Goal: Task Accomplishment & Management: Use online tool/utility

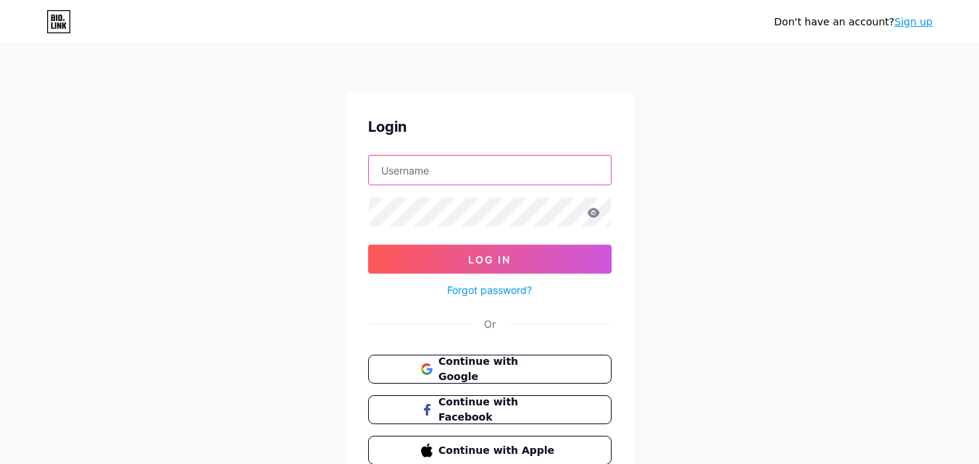
click at [415, 170] on input "text" at bounding box center [490, 170] width 242 height 29
click at [473, 371] on span "Continue with Google" at bounding box center [498, 369] width 121 height 31
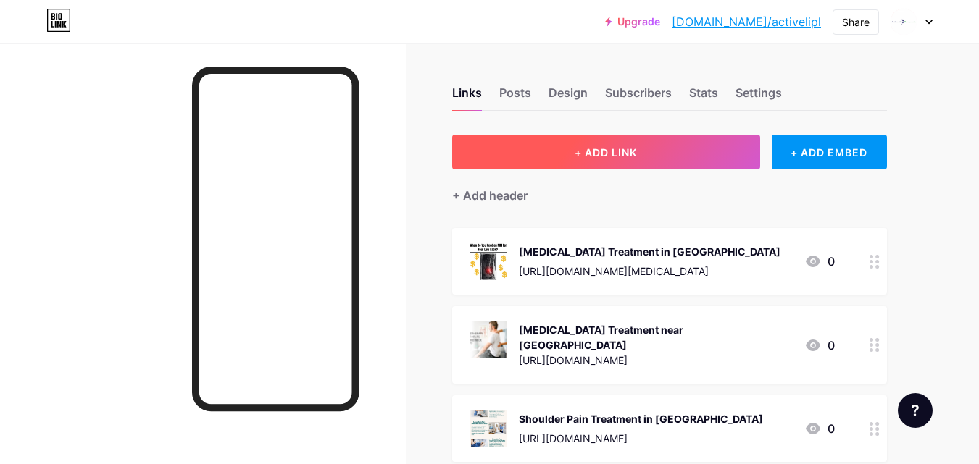
click at [590, 152] on span "+ ADD LINK" at bounding box center [606, 152] width 62 height 12
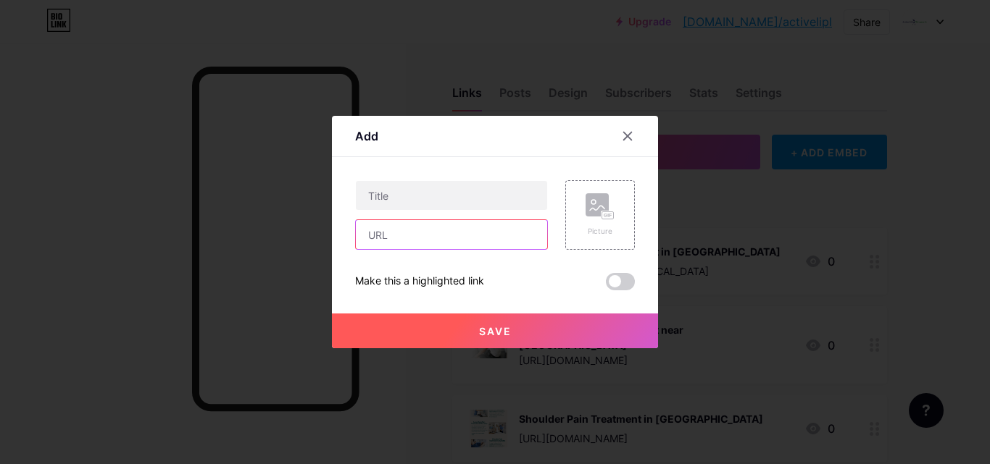
click at [393, 238] on input "text" at bounding box center [451, 234] width 191 height 29
paste input "[URL][DOMAIN_NAME][MEDICAL_DATA]"
type input "[URL][DOMAIN_NAME][MEDICAL_DATA]"
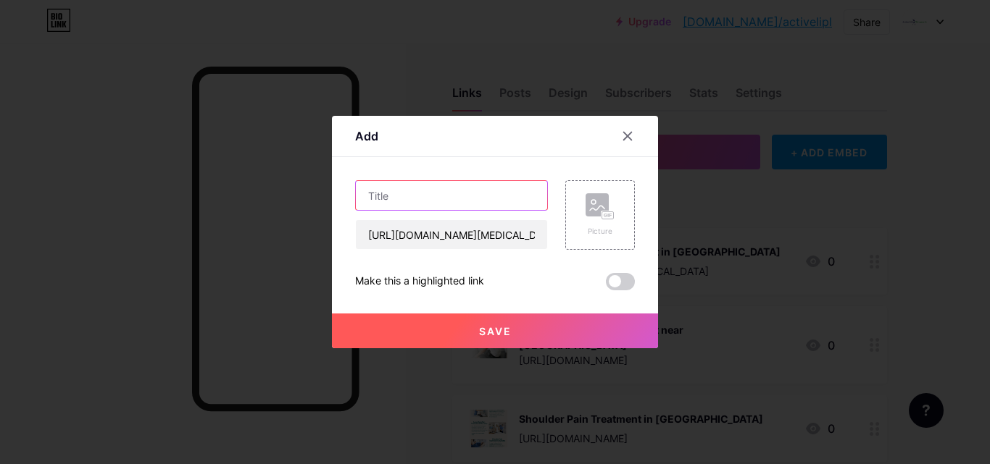
click at [399, 189] on input "text" at bounding box center [451, 195] width 191 height 29
paste input "Trusted Pediatric Chiropractor Services | Gentle Care for Mums-to-Be"
type input "Trusted Pediatric Chiropractor Services | Gentle Care for Mums-to-Be"
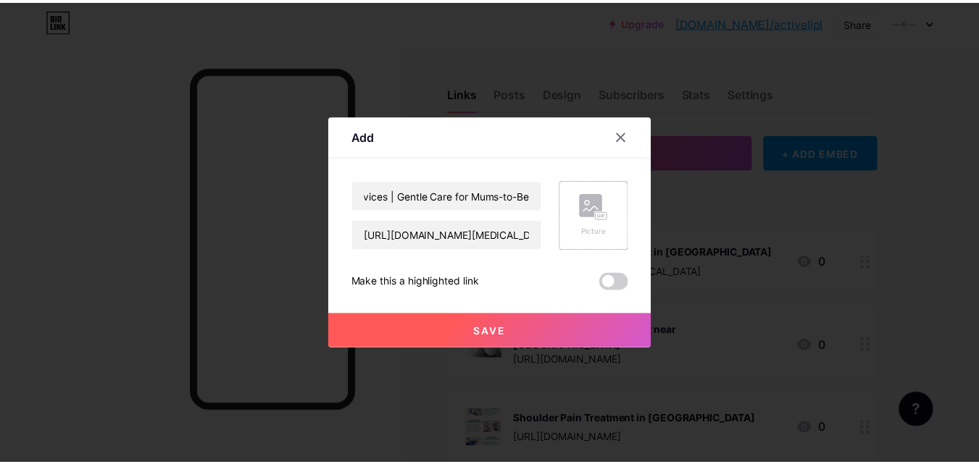
scroll to position [0, 0]
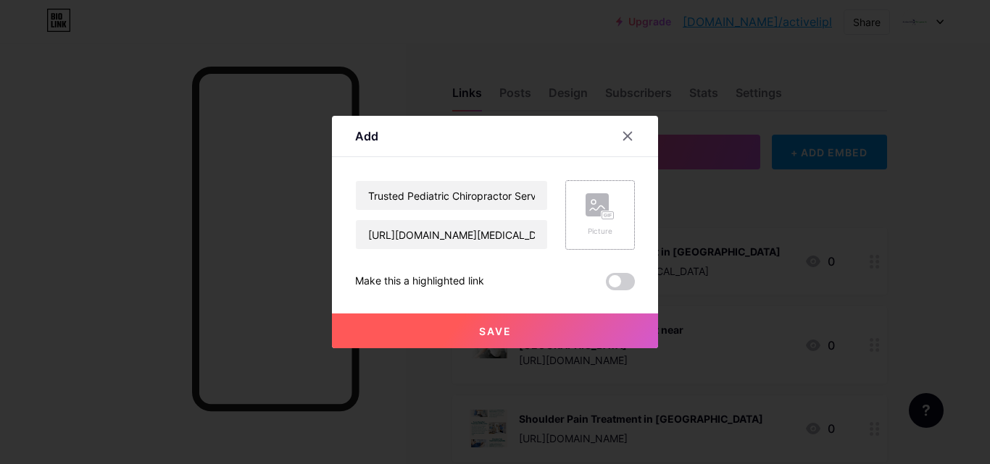
click at [600, 208] on rect at bounding box center [596, 204] width 23 height 23
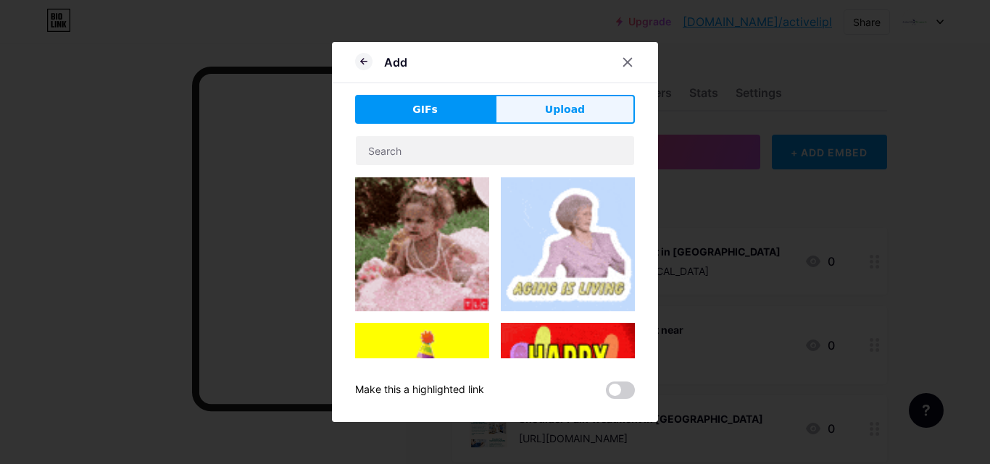
click at [571, 116] on span "Upload" at bounding box center [565, 109] width 40 height 15
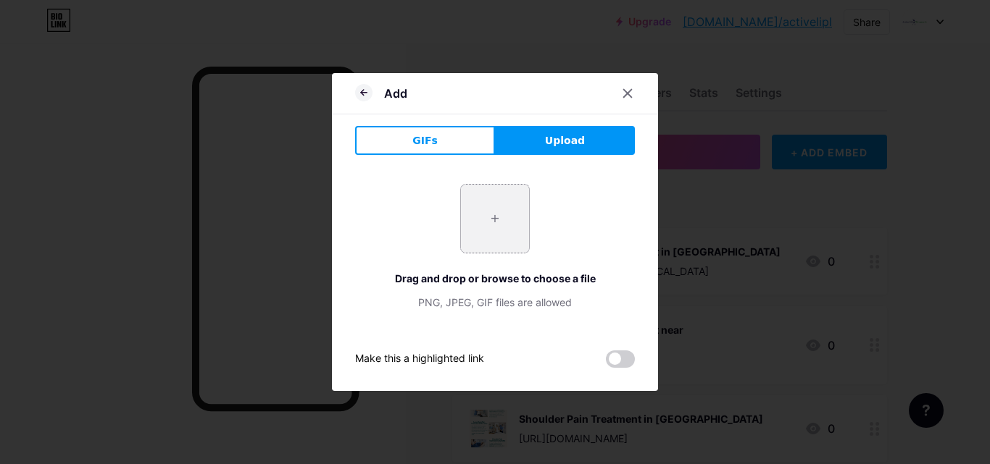
click at [502, 216] on input "file" at bounding box center [495, 219] width 68 height 68
type input "C:\fakepath\[MEDICAL_DATA] care.png"
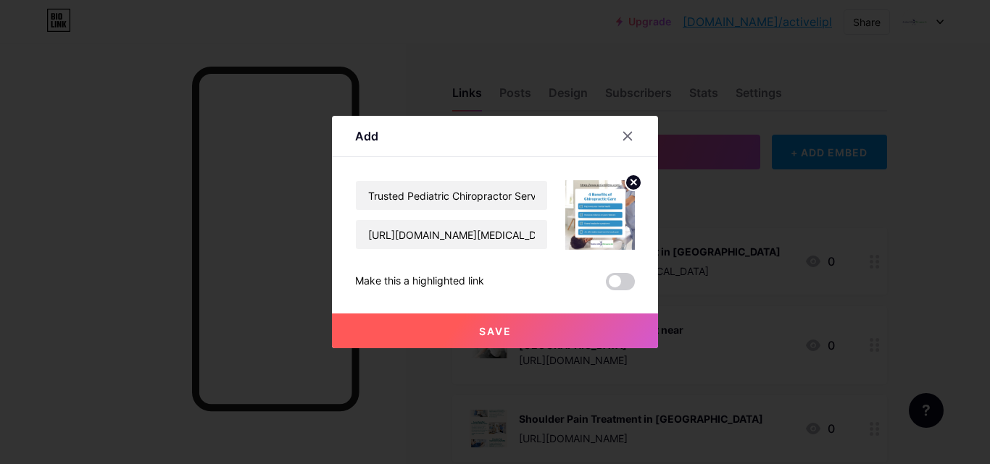
click at [477, 330] on button "Save" at bounding box center [495, 331] width 326 height 35
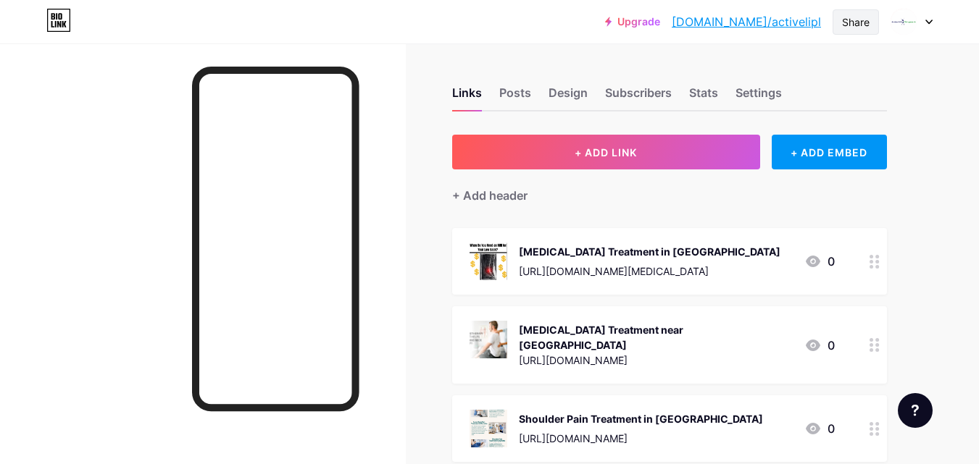
click at [856, 22] on div "Share" at bounding box center [856, 21] width 28 height 15
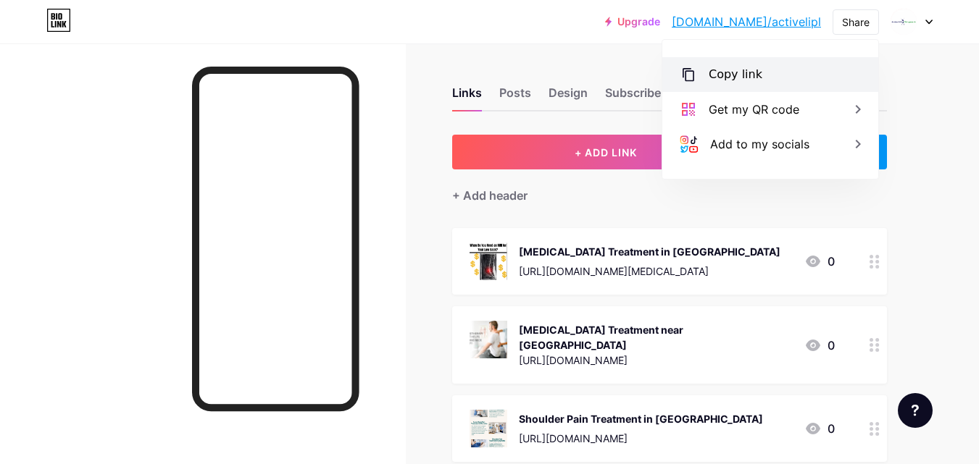
click at [752, 72] on div "Copy link" at bounding box center [736, 74] width 54 height 17
